Goal: Obtain resource: Obtain resource

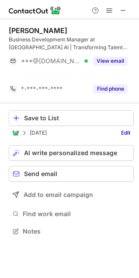
scroll to position [211, 139]
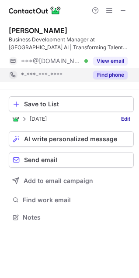
click at [109, 80] on div "Find phone" at bounding box center [108, 75] width 40 height 14
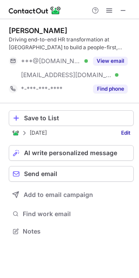
scroll to position [225, 139]
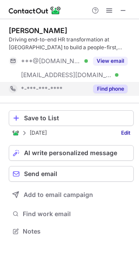
click at [105, 91] on button "Find phone" at bounding box center [110, 89] width 34 height 9
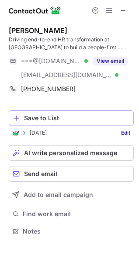
click at [48, 119] on div "Save to List" at bounding box center [76, 118] width 105 height 7
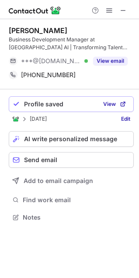
scroll to position [211, 139]
click at [122, 11] on span at bounding box center [122, 10] width 7 height 7
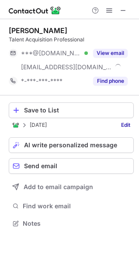
scroll to position [217, 139]
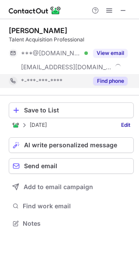
click at [115, 78] on button "Find phone" at bounding box center [110, 81] width 34 height 9
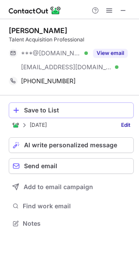
click at [46, 110] on div "Save to List" at bounding box center [76, 110] width 105 height 7
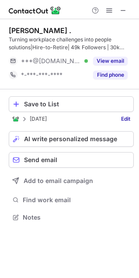
scroll to position [211, 139]
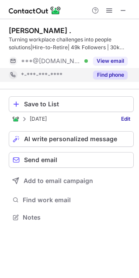
click at [105, 71] on button "Find phone" at bounding box center [110, 75] width 34 height 9
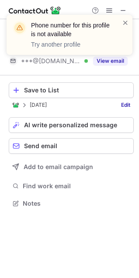
scroll to position [197, 139]
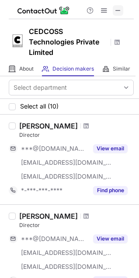
click at [115, 8] on span at bounding box center [117, 10] width 7 height 7
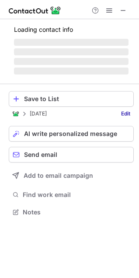
scroll to position [204, 139]
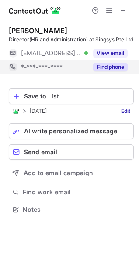
click at [105, 65] on button "Find phone" at bounding box center [110, 67] width 34 height 9
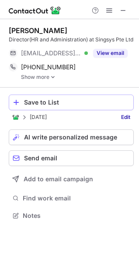
click at [68, 102] on div "Save to List" at bounding box center [76, 102] width 105 height 7
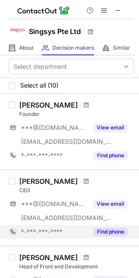
click at [119, 229] on button "Find phone" at bounding box center [110, 232] width 34 height 9
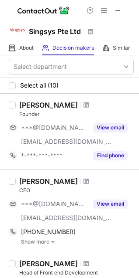
click at [49, 244] on link "Show more" at bounding box center [77, 242] width 112 height 6
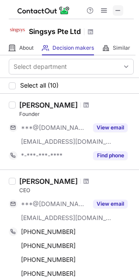
click at [115, 10] on span at bounding box center [117, 10] width 7 height 7
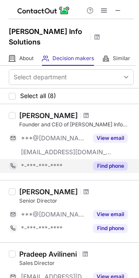
click at [119, 162] on button "Find phone" at bounding box center [110, 166] width 34 height 9
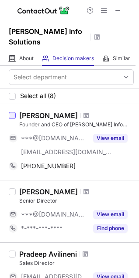
click at [14, 112] on div at bounding box center [12, 115] width 7 height 7
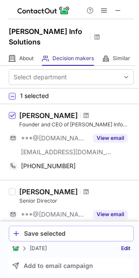
click at [63, 235] on div "Save selected" at bounding box center [76, 233] width 105 height 7
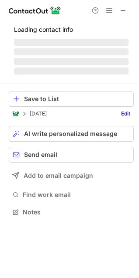
scroll to position [211, 139]
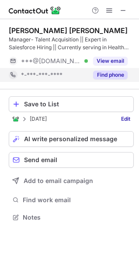
click at [119, 78] on button "Find phone" at bounding box center [110, 75] width 34 height 9
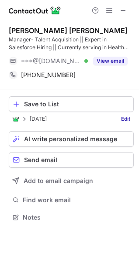
click at [67, 114] on div "Save to List [DATE] Edit AI write personalized message Send email Add to email …" at bounding box center [71, 159] width 125 height 141
click at [65, 108] on button "Save to List" at bounding box center [71, 104] width 125 height 16
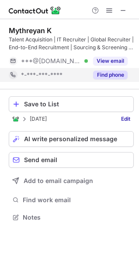
click at [118, 77] on button "Find phone" at bounding box center [110, 75] width 34 height 9
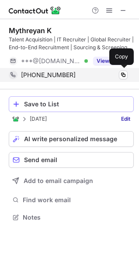
click at [74, 104] on div "Save to List" at bounding box center [76, 104] width 105 height 7
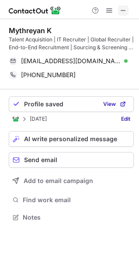
click at [125, 10] on span at bounding box center [122, 10] width 7 height 7
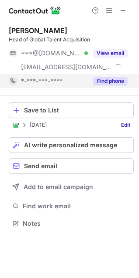
scroll to position [217, 139]
click at [112, 81] on button "Find phone" at bounding box center [110, 81] width 34 height 9
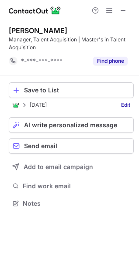
scroll to position [197, 139]
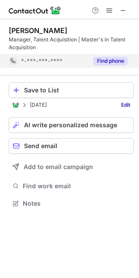
click at [96, 61] on button "Find phone" at bounding box center [110, 61] width 34 height 9
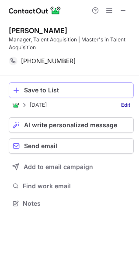
click at [63, 89] on div "Save to List" at bounding box center [76, 90] width 105 height 7
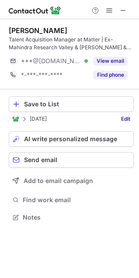
scroll to position [211, 139]
click at [100, 76] on button "Find phone" at bounding box center [110, 75] width 34 height 9
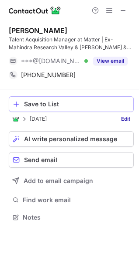
click at [59, 104] on div "Save to List" at bounding box center [76, 104] width 105 height 7
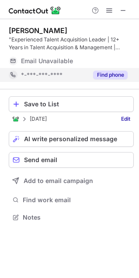
click at [109, 76] on button "Find phone" at bounding box center [110, 75] width 34 height 9
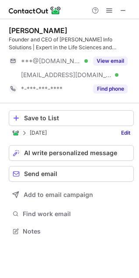
scroll to position [225, 139]
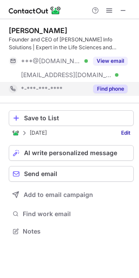
click at [110, 84] on div "Find phone" at bounding box center [108, 89] width 40 height 14
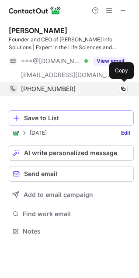
click at [58, 121] on div "Save to List" at bounding box center [76, 118] width 105 height 7
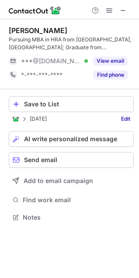
scroll to position [211, 139]
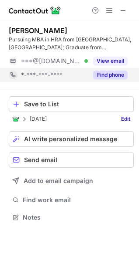
click at [107, 68] on div "Find phone" at bounding box center [108, 75] width 40 height 14
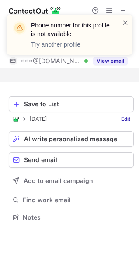
scroll to position [197, 139]
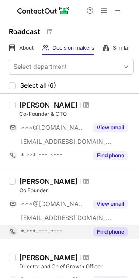
click at [119, 231] on button "Find phone" at bounding box center [110, 232] width 34 height 9
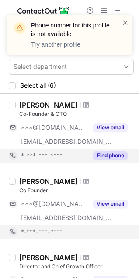
click at [112, 154] on button "Find phone" at bounding box center [110, 155] width 34 height 9
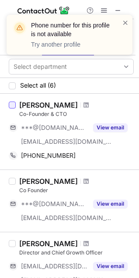
click at [12, 104] on div at bounding box center [12, 105] width 7 height 7
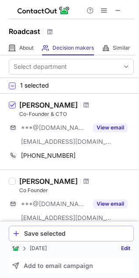
click at [63, 233] on div "Save selected" at bounding box center [76, 233] width 105 height 7
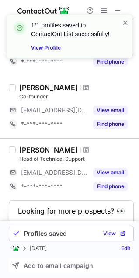
scroll to position [296, 0]
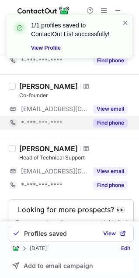
click at [112, 125] on button "Find phone" at bounding box center [110, 123] width 34 height 9
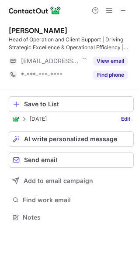
scroll to position [211, 139]
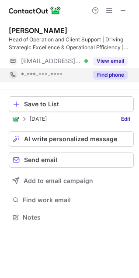
click at [97, 77] on button "Find phone" at bounding box center [110, 75] width 34 height 9
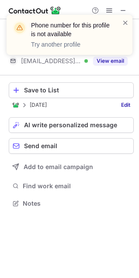
scroll to position [197, 139]
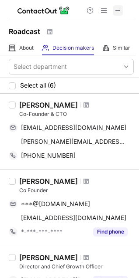
click at [120, 12] on span at bounding box center [117, 10] width 7 height 7
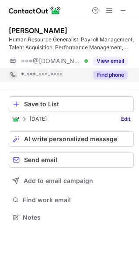
scroll to position [211, 139]
click at [102, 78] on button "Find phone" at bounding box center [110, 75] width 34 height 9
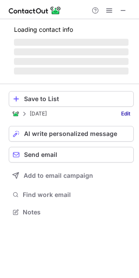
scroll to position [204, 139]
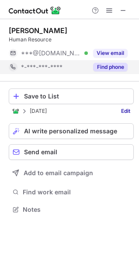
click at [111, 69] on button "Find phone" at bounding box center [110, 67] width 34 height 9
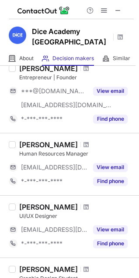
scroll to position [249, 0]
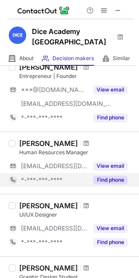
click at [104, 176] on button "Find phone" at bounding box center [110, 180] width 34 height 9
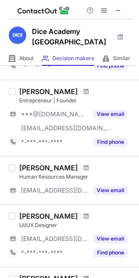
scroll to position [217, 0]
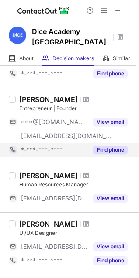
click at [117, 146] on button "Find phone" at bounding box center [110, 150] width 34 height 9
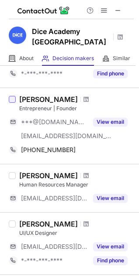
click at [13, 96] on div at bounding box center [12, 99] width 7 height 7
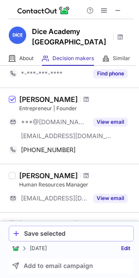
click at [32, 229] on button "Save selected" at bounding box center [71, 234] width 125 height 16
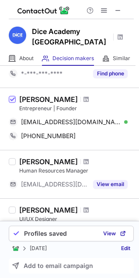
click at [122, 9] on button at bounding box center [117, 10] width 10 height 10
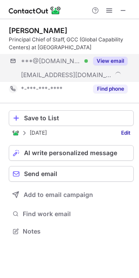
scroll to position [225, 139]
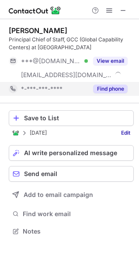
click at [104, 89] on button "Find phone" at bounding box center [110, 89] width 34 height 9
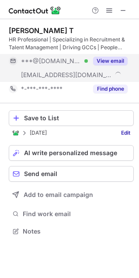
click at [102, 88] on button "Find phone" at bounding box center [110, 89] width 34 height 9
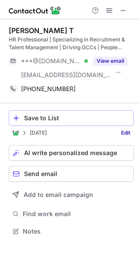
click at [67, 119] on div "Save to List" at bounding box center [76, 118] width 105 height 7
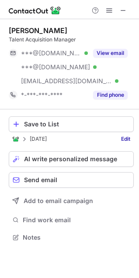
scroll to position [231, 139]
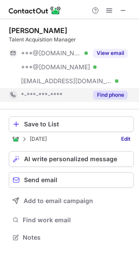
click at [115, 98] on button "Find phone" at bounding box center [110, 95] width 34 height 9
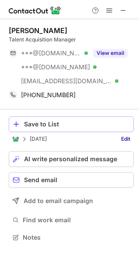
click at [59, 123] on div "Save to List" at bounding box center [76, 124] width 105 height 7
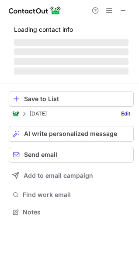
scroll to position [217, 139]
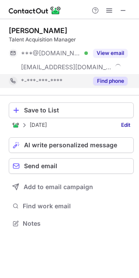
click at [113, 78] on button "Find phone" at bounding box center [110, 81] width 34 height 9
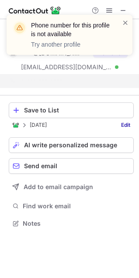
scroll to position [204, 139]
